Goal: Transaction & Acquisition: Subscribe to service/newsletter

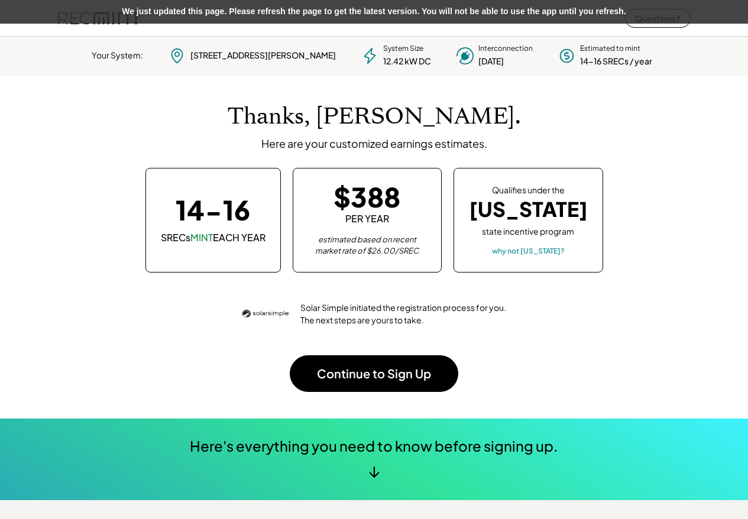
scroll to position [166, 330]
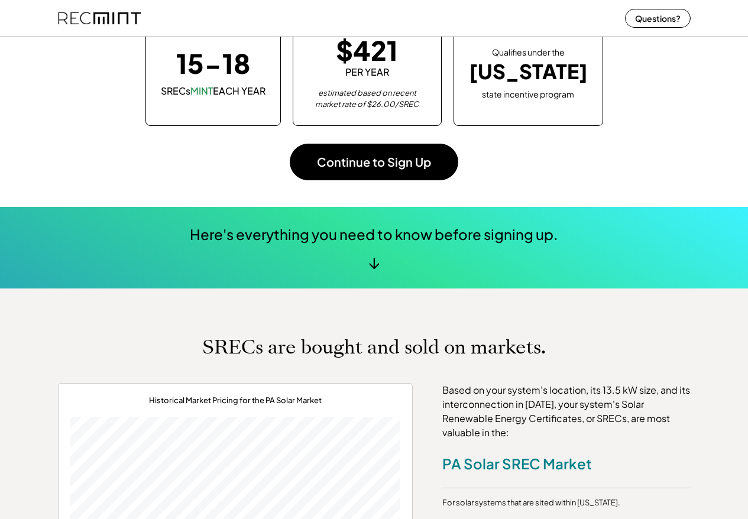
scroll to position [369, 0]
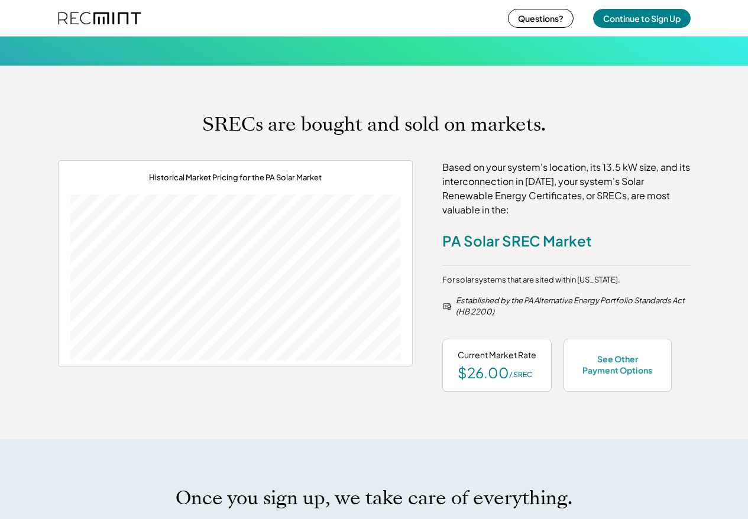
click at [490, 202] on div "Based on your system's location, its 13.5 kW size, and its interconnection in […" at bounding box center [566, 188] width 248 height 57
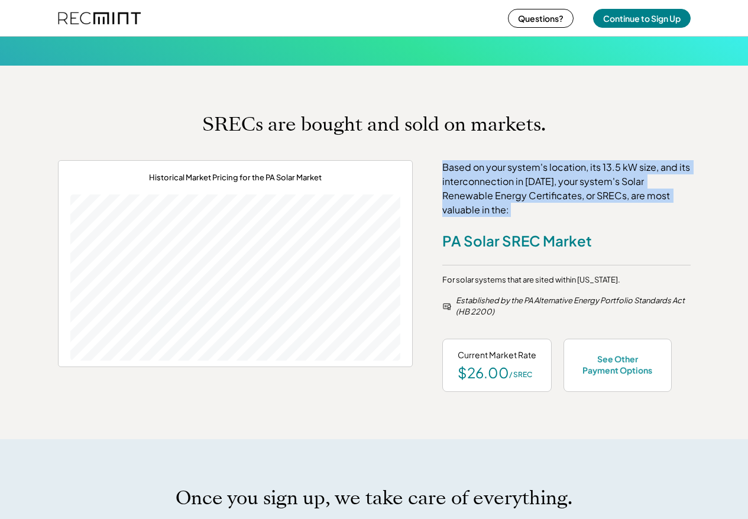
click at [490, 202] on div "Based on your system's location, its 13.5 kW size, and its interconnection in […" at bounding box center [566, 188] width 248 height 57
click at [564, 212] on div "Based on your system's location, its 13.5 kW size, and its interconnection in S…" at bounding box center [566, 188] width 248 height 57
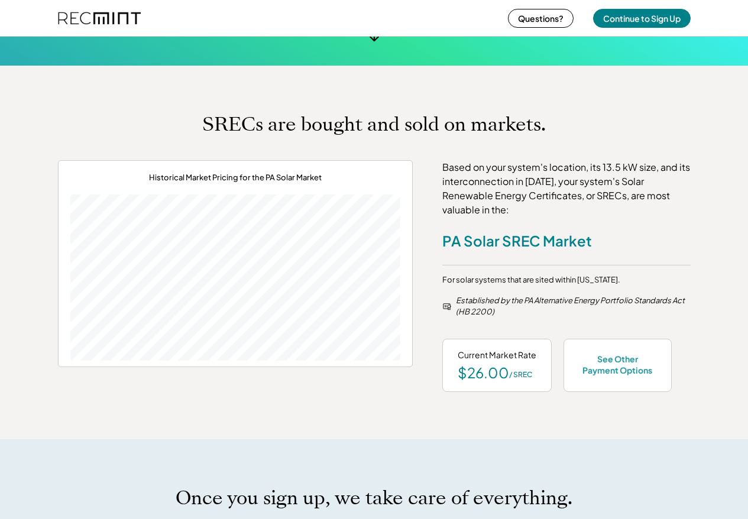
click at [464, 165] on div "Based on your system's location, its 13.5 kW size, and its interconnection in S…" at bounding box center [566, 188] width 248 height 57
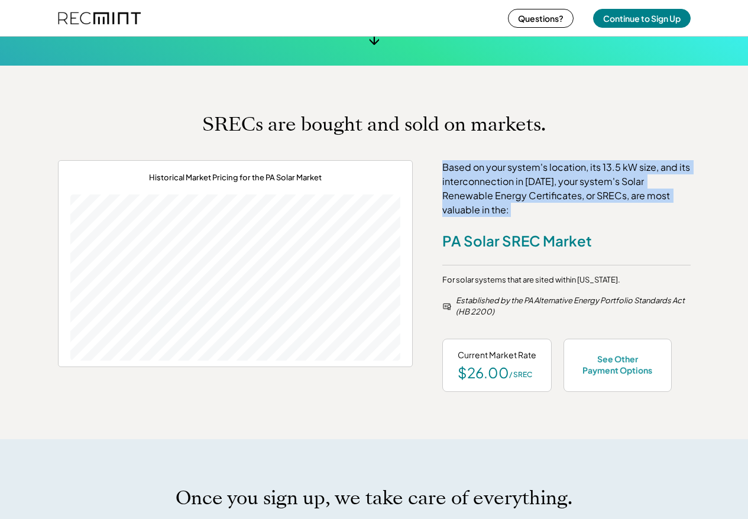
click at [464, 165] on div "Based on your system's location, its 13.5 kW size, and its interconnection in S…" at bounding box center [566, 188] width 248 height 57
click at [561, 217] on div "Based on your system's location, its 13.5 kW size, and its interconnection in S…" at bounding box center [566, 276] width 248 height 232
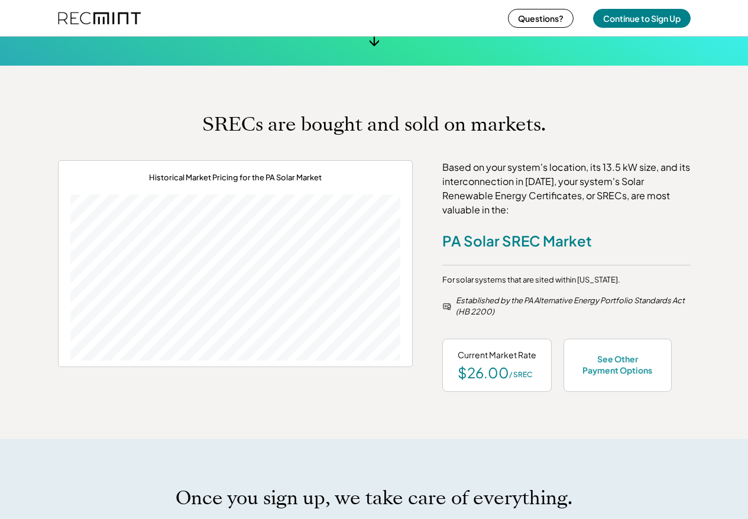
click at [519, 199] on div "Based on your system's location, its 13.5 kW size, and its interconnection in S…" at bounding box center [566, 188] width 248 height 57
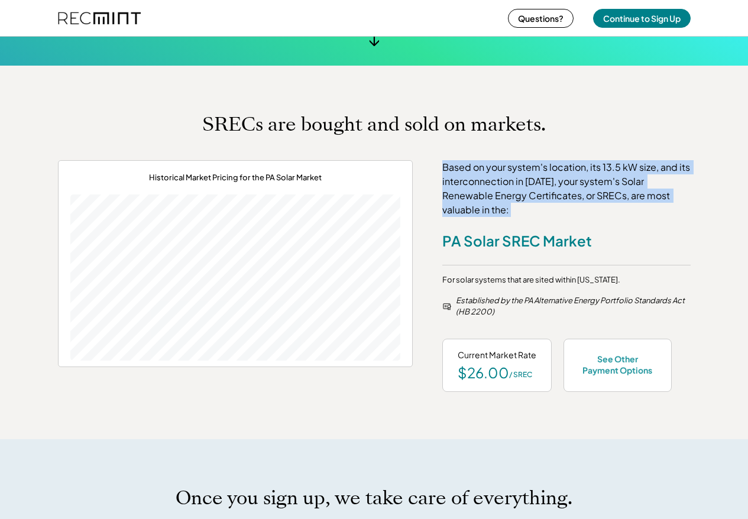
click at [519, 199] on div "Based on your system's location, its 13.5 kW size, and its interconnection in S…" at bounding box center [566, 188] width 248 height 57
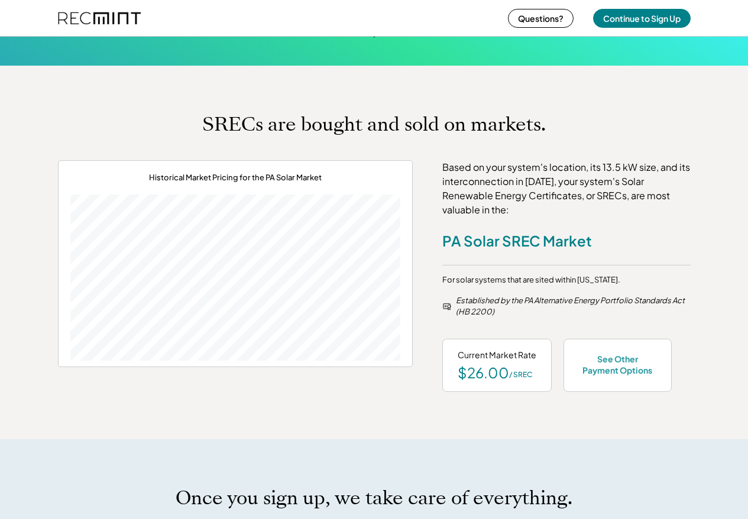
click at [611, 202] on div "Based on your system's location, its 13.5 kW size, and its interconnection in S…" at bounding box center [566, 188] width 248 height 57
click at [517, 200] on div "Based on your system's location, its 13.5 kW size, and its interconnection in S…" at bounding box center [566, 188] width 248 height 57
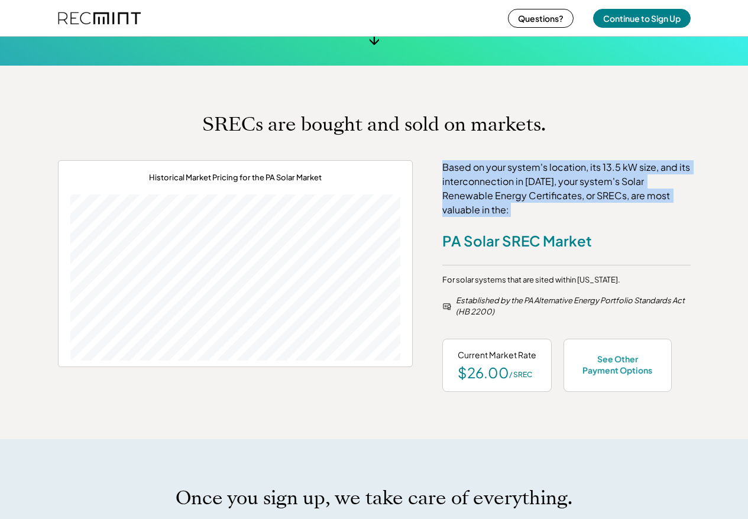
click at [517, 200] on div "Based on your system's location, its 13.5 kW size, and its interconnection in S…" at bounding box center [566, 188] width 248 height 57
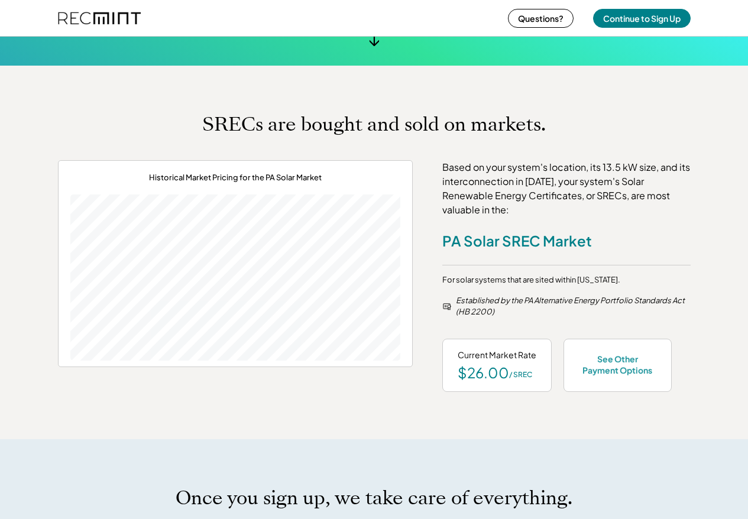
click at [529, 196] on div "Based on your system's location, its 13.5 kW size, and its interconnection in S…" at bounding box center [566, 188] width 248 height 57
click at [535, 196] on div "Based on your system's location, its 13.5 kW size, and its interconnection in S…" at bounding box center [566, 188] width 248 height 57
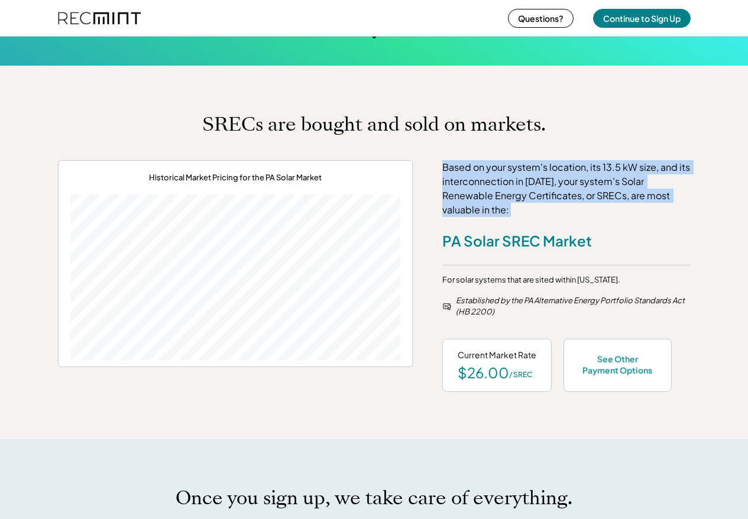
click at [535, 196] on div "Based on your system's location, its 13.5 kW size, and its interconnection in S…" at bounding box center [566, 188] width 248 height 57
click at [535, 197] on div "Based on your system's location, its 13.5 kW size, and its interconnection in S…" at bounding box center [566, 188] width 248 height 57
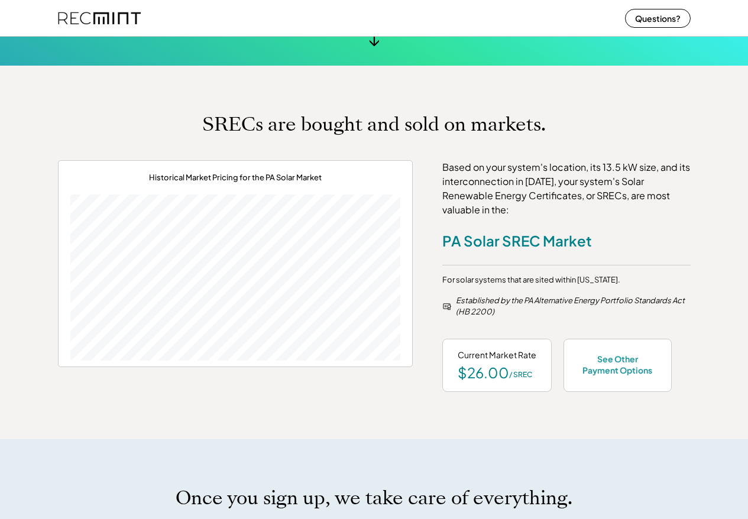
scroll to position [0, 0]
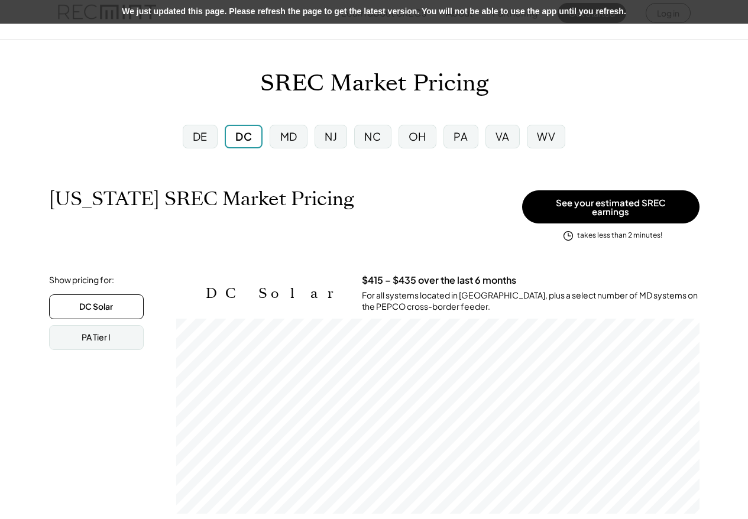
scroll to position [195, 523]
